Goal: Information Seeking & Learning: Learn about a topic

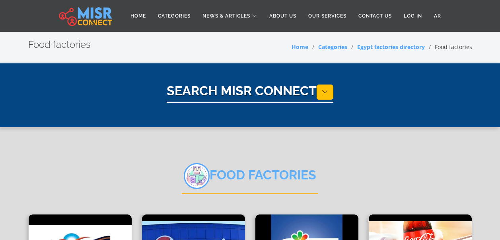
select select "**********"
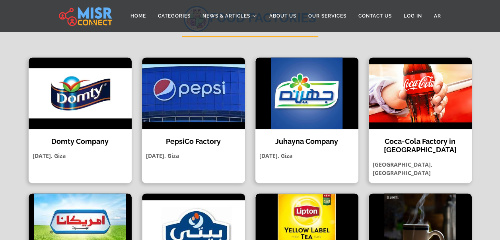
scroll to position [1, 0]
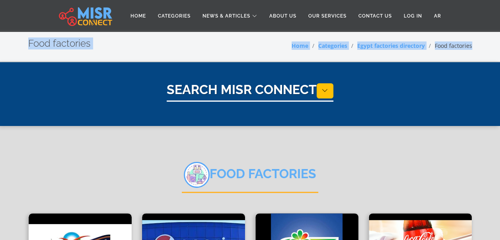
drag, startPoint x: 491, startPoint y: 30, endPoint x: 490, endPoint y: 47, distance: 16.4
click at [490, 47] on section "Food factories Home Categories Egypt factories directory Food factories" at bounding box center [250, 46] width 500 height 32
click at [327, 92] on icon at bounding box center [325, 91] width 6 height 8
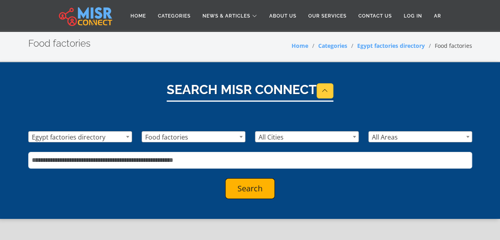
click at [223, 137] on span "Food factories" at bounding box center [193, 136] width 103 height 11
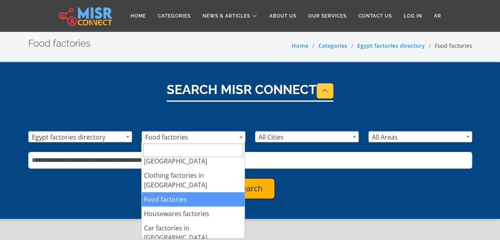
scroll to position [68, 0]
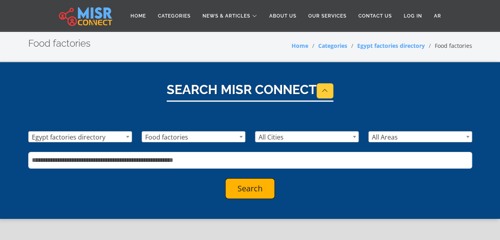
click at [115, 140] on span "Egypt factories directory" at bounding box center [80, 136] width 103 height 11
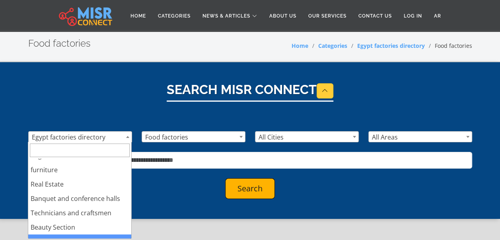
scroll to position [322, 0]
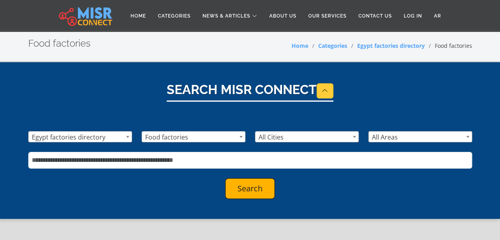
click at [95, 97] on div "Search Misr Connect" at bounding box center [250, 101] width 444 height 39
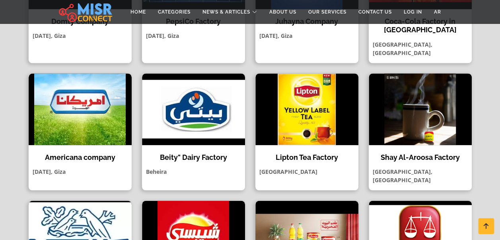
scroll to position [287, 0]
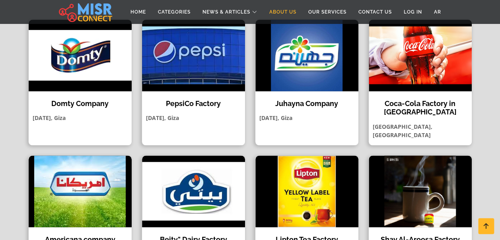
click at [281, 14] on link "About Us" at bounding box center [282, 11] width 39 height 15
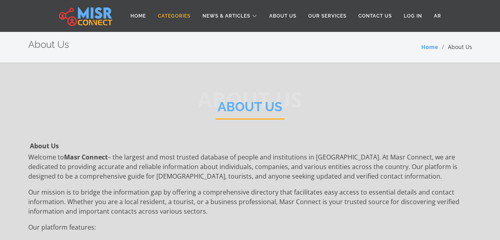
click at [170, 12] on link "Categories" at bounding box center [174, 15] width 45 height 15
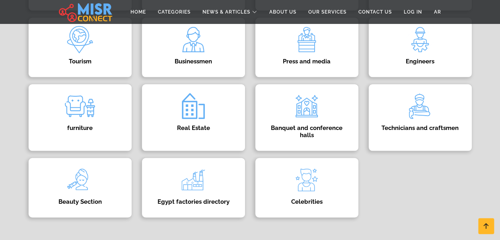
scroll to position [401, 0]
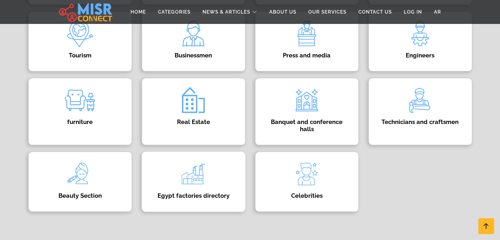
click at [202, 181] on img at bounding box center [193, 174] width 32 height 32
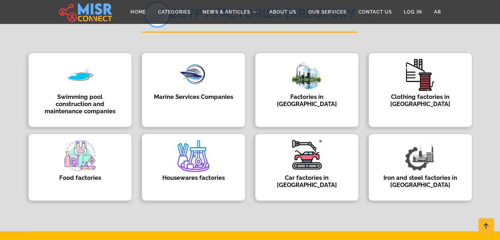
scroll to position [99, 0]
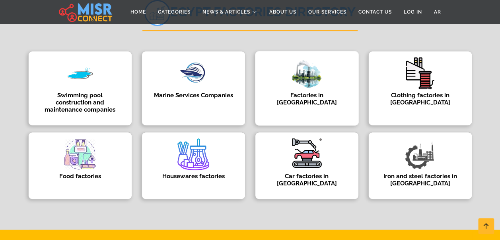
click at [323, 92] on h4 "Factories in [GEOGRAPHIC_DATA]" at bounding box center [306, 99] width 79 height 14
click at [85, 172] on h4 "Food factories" at bounding box center [80, 175] width 79 height 7
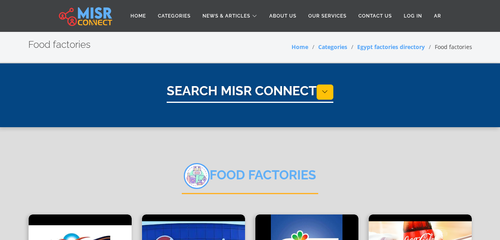
select select "**********"
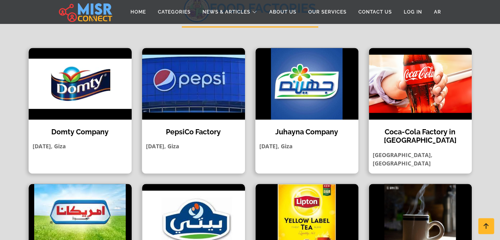
scroll to position [158, 0]
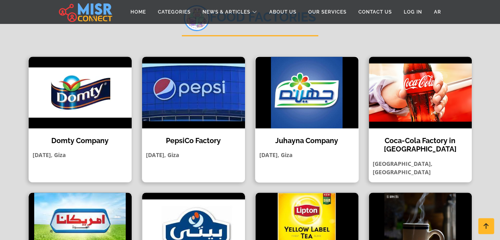
click at [288, 99] on img at bounding box center [306, 93] width 103 height 72
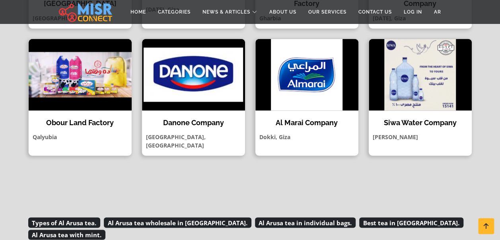
scroll to position [573, 0]
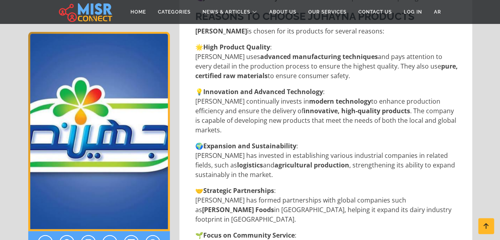
scroll to position [1237, 0]
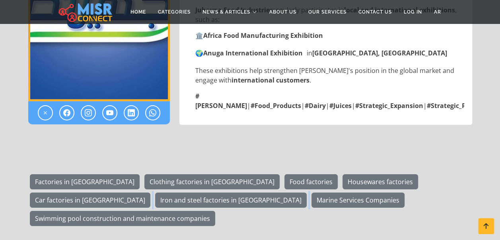
drag, startPoint x: 486, startPoint y: 177, endPoint x: 504, endPoint y: 146, distance: 35.5
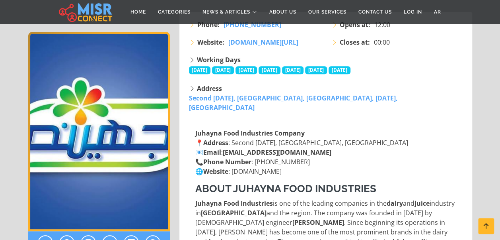
scroll to position [44, 0]
